Goal: Task Accomplishment & Management: Use online tool/utility

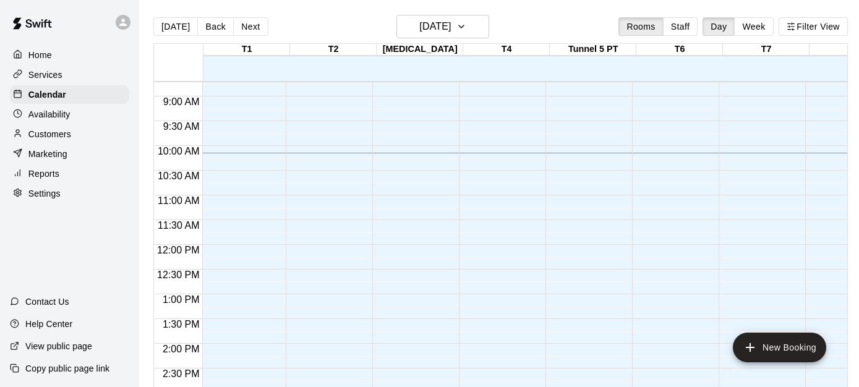
scroll to position [0, 3]
